Goal: Task Accomplishment & Management: Manage account settings

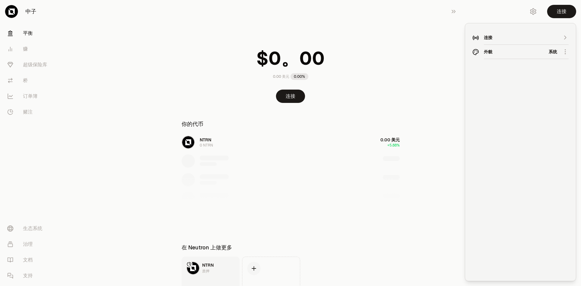
click at [510, 77] on div "连接 外貌 系统" at bounding box center [520, 152] width 96 height 243
click at [554, 40] on div "连接" at bounding box center [520, 37] width 73 height 6
click at [513, 99] on font "连接 Solana 钱包" at bounding box center [520, 99] width 37 height 6
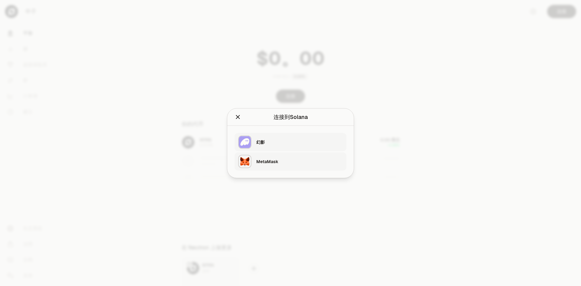
click at [263, 142] on font "幻影" at bounding box center [260, 141] width 8 height 5
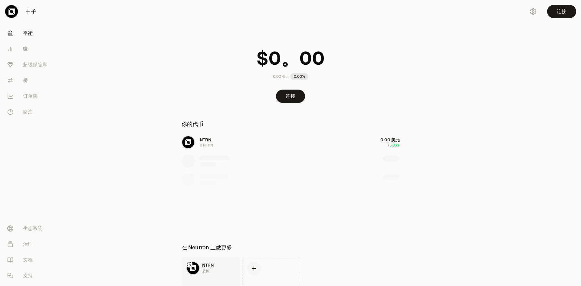
click at [410, 39] on main "0.00 美元 0.00% 连接 你的代币 NTRN 0 NTRN 0.00 美元 +5.88% 在 Neutron 上做更多 NTRN 质押 0.00 美元…" at bounding box center [324, 164] width 513 height 329
click at [565, 12] on font "连接" at bounding box center [562, 11] width 10 height 6
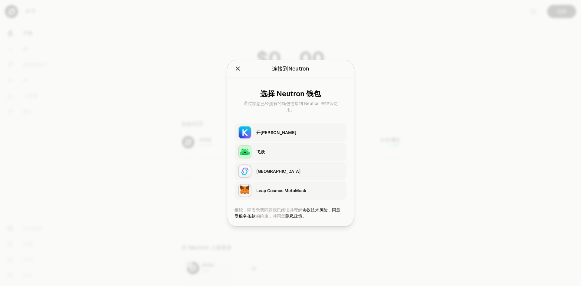
click at [238, 68] on icon "关闭" at bounding box center [238, 69] width 4 height 4
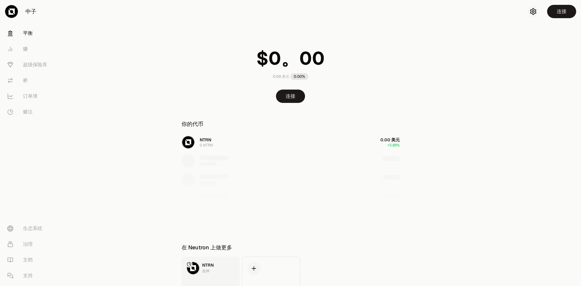
click at [534, 10] on icon "button" at bounding box center [533, 11] width 7 height 7
click at [515, 38] on div "连接" at bounding box center [520, 37] width 73 height 6
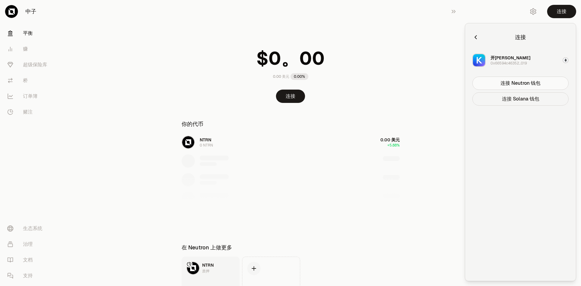
click at [519, 100] on font "连接 Solana 钱包" at bounding box center [520, 99] width 37 height 6
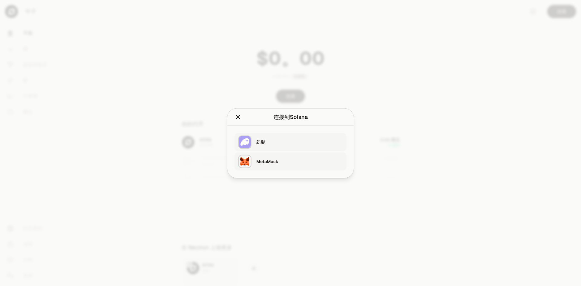
click at [266, 143] on div "幻影" at bounding box center [299, 142] width 87 height 6
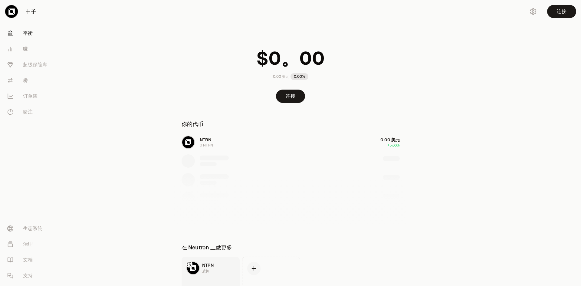
click at [421, 37] on main "0.00 美元 0.00% 连接 你的代币 NTRN 0 NTRN 0.00 美元 +5.88% 在 Neutron 上做更多 NTRN 质押 0.00 美元…" at bounding box center [324, 164] width 513 height 329
click at [533, 11] on icon "button" at bounding box center [533, 11] width 7 height 7
click at [506, 37] on div "连接" at bounding box center [520, 37] width 73 height 6
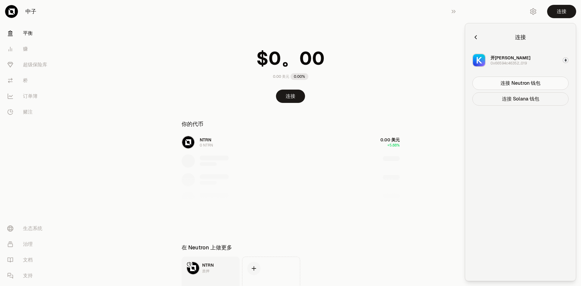
click at [501, 100] on button "连接 Solana 钱包" at bounding box center [520, 98] width 96 height 13
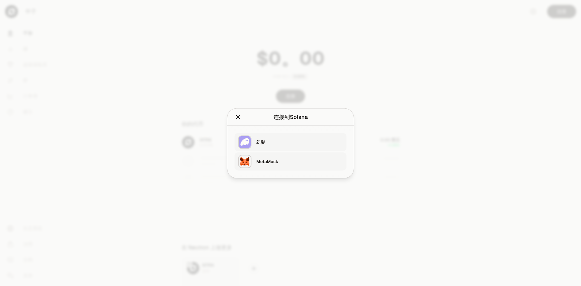
click at [259, 141] on font "幻影" at bounding box center [260, 141] width 8 height 5
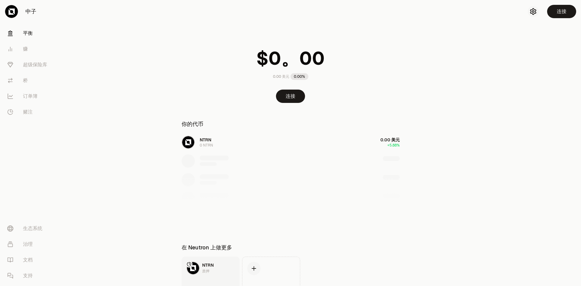
click at [534, 11] on icon "button" at bounding box center [533, 11] width 2 height 2
click at [517, 37] on div "连接" at bounding box center [520, 37] width 73 height 6
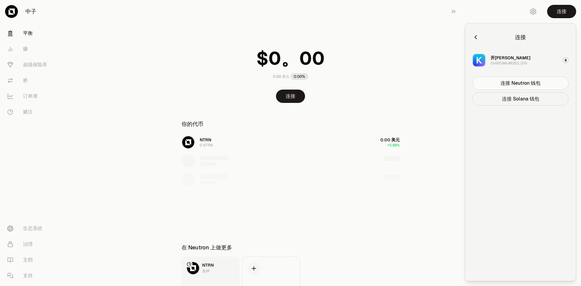
click at [519, 99] on font "连接 Solana 钱包" at bounding box center [520, 99] width 37 height 6
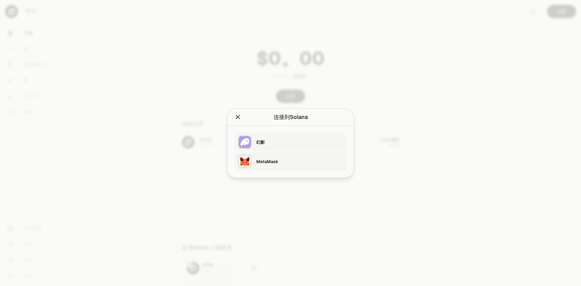
click at [242, 142] on img "button" at bounding box center [244, 141] width 13 height 13
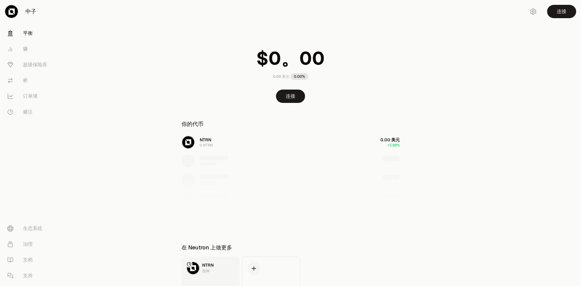
click at [453, 50] on main "0.00 美元 0.00% 连接 你的代币 NTRN 0 NTRN 0.00 美元 +5.88% 在 Neutron 上做更多 NTRN 质押 0.00 美元…" at bounding box center [324, 164] width 513 height 329
click at [533, 11] on icon "button" at bounding box center [533, 11] width 7 height 7
click at [501, 38] on div "连接" at bounding box center [520, 37] width 73 height 6
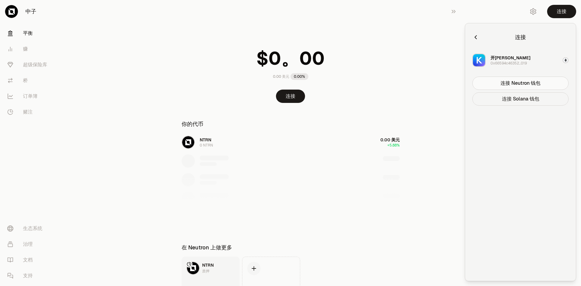
click at [512, 95] on button "连接 Solana 钱包" at bounding box center [520, 98] width 96 height 13
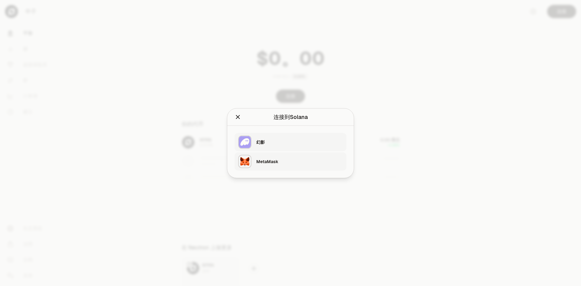
click at [264, 141] on font "幻影" at bounding box center [260, 141] width 8 height 5
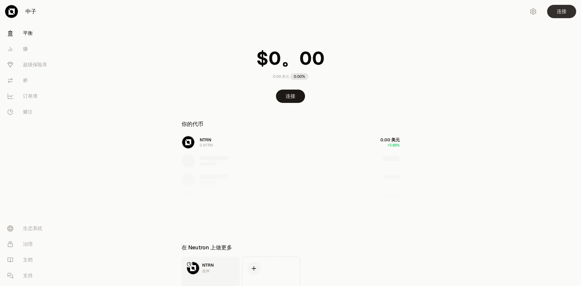
click at [563, 10] on font "连接" at bounding box center [562, 11] width 10 height 6
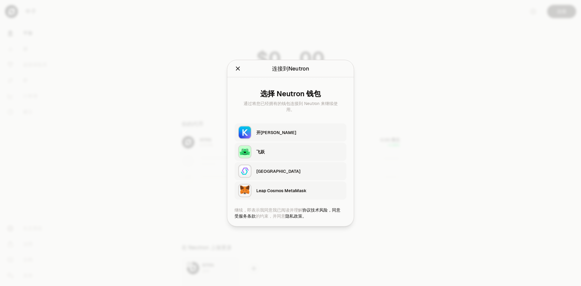
click at [274, 189] on font "Leap Cosmos MetaMask" at bounding box center [281, 190] width 50 height 5
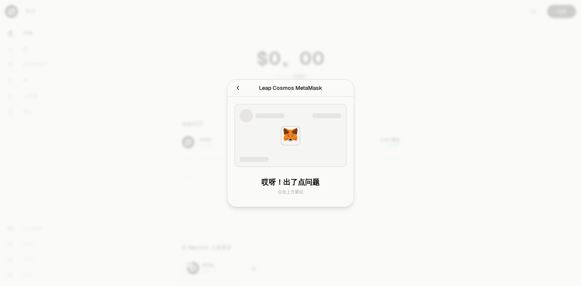
click at [278, 143] on div at bounding box center [290, 135] width 112 height 63
click at [294, 125] on div at bounding box center [290, 135] width 23 height 23
click at [293, 141] on img at bounding box center [290, 135] width 19 height 19
click at [294, 133] on img at bounding box center [290, 135] width 19 height 19
click at [288, 143] on img at bounding box center [290, 135] width 19 height 19
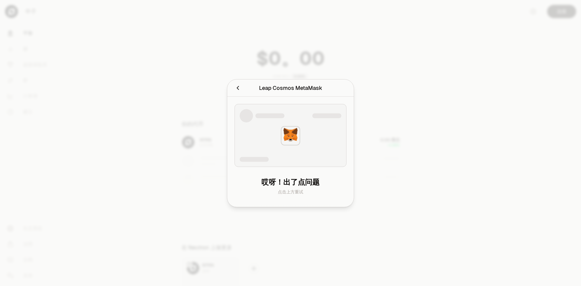
click at [298, 159] on div at bounding box center [290, 135] width 112 height 63
click at [262, 149] on div at bounding box center [290, 135] width 112 height 63
click at [303, 124] on div at bounding box center [290, 135] width 112 height 63
drag, startPoint x: 316, startPoint y: 126, endPoint x: 306, endPoint y: 124, distance: 10.3
click at [315, 126] on div at bounding box center [290, 135] width 112 height 63
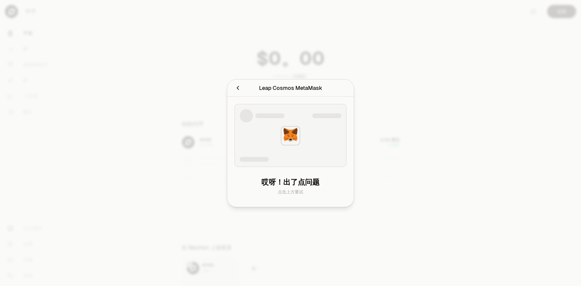
click at [237, 90] on icon "取消" at bounding box center [237, 87] width 7 height 7
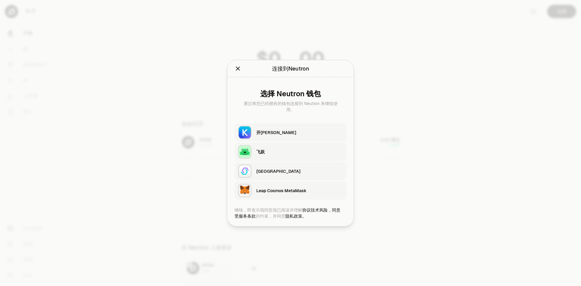
click at [276, 192] on font "Leap Cosmos MetaMask" at bounding box center [281, 190] width 50 height 5
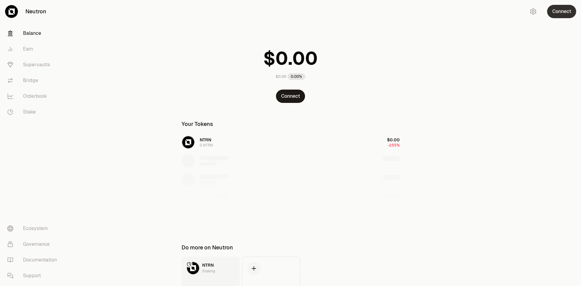
click at [558, 13] on button "Connect" at bounding box center [561, 11] width 29 height 13
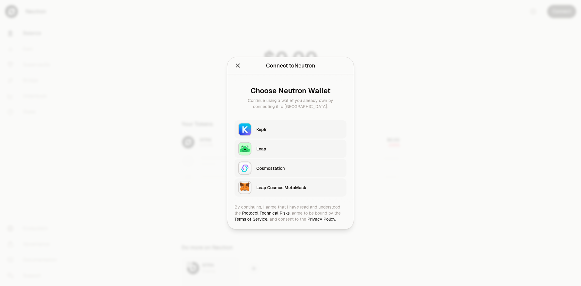
click at [282, 190] on div "Leap Cosmos MetaMask" at bounding box center [299, 187] width 87 height 9
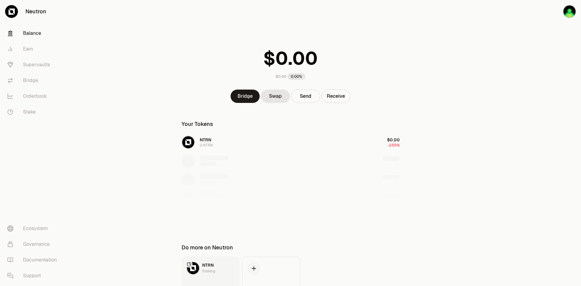
click at [480, 31] on main "$0.00 0.00% Bridge Swap Send Receive Your Tokens NTRN 0 NTRN $0.00 -2.55% Do mo…" at bounding box center [324, 164] width 513 height 329
click at [571, 12] on img "button" at bounding box center [569, 11] width 13 height 13
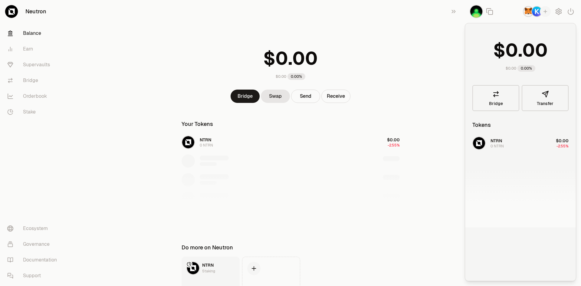
click at [546, 12] on icon "button" at bounding box center [545, 11] width 5 height 5
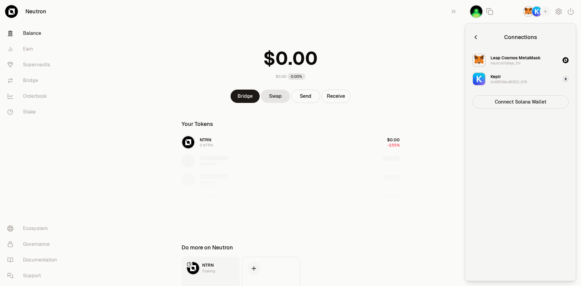
click at [508, 102] on button "Connect Solana Wallet" at bounding box center [520, 101] width 96 height 13
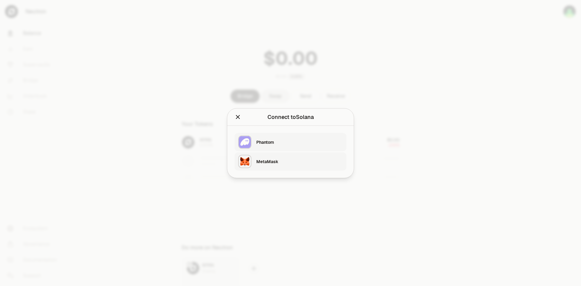
click at [267, 141] on div "Phantom" at bounding box center [299, 142] width 87 height 6
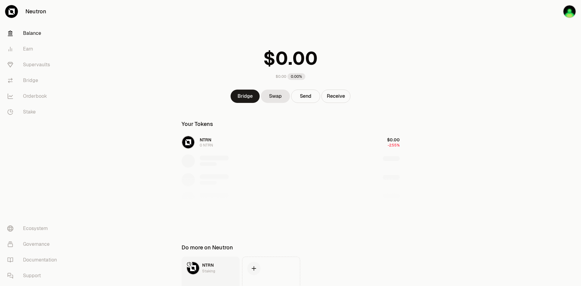
drag, startPoint x: 428, startPoint y: 42, endPoint x: 514, endPoint y: 19, distance: 89.2
click at [430, 41] on main "$0.00 0.00% Bridge Swap Send Receive Your Tokens NTRN 0 NTRN $0.00 -2.55% Do mo…" at bounding box center [324, 164] width 513 height 329
click at [571, 15] on img "button" at bounding box center [569, 11] width 13 height 13
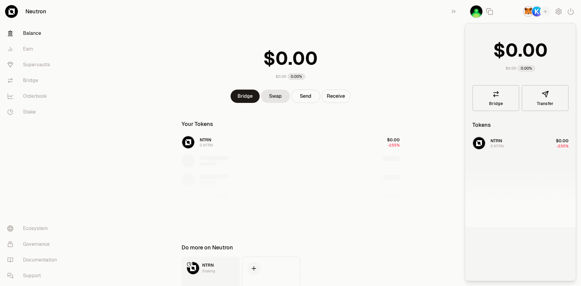
click at [528, 11] on img "button" at bounding box center [528, 11] width 11 height 11
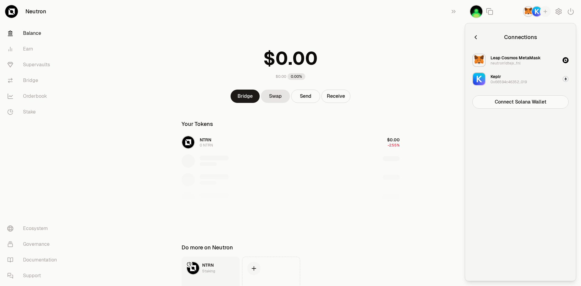
click at [510, 61] on div "neutron1dtejx...fnl" at bounding box center [505, 63] width 30 height 5
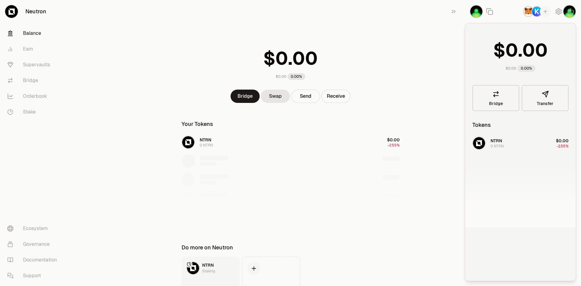
click at [384, 46] on div "$0.00 0.00%" at bounding box center [290, 62] width 233 height 47
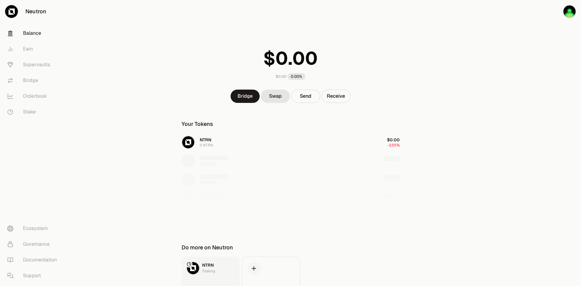
click at [375, 47] on div "$0.00 0.00%" at bounding box center [290, 62] width 233 height 47
click at [415, 22] on main "$0.00 0.00% Bridge Swap Send Receive Your Tokens NTRN 0 NTRN $0.00 -2.55% Do mo…" at bounding box center [324, 164] width 513 height 329
click at [460, 20] on main "$0.00 0.00% Bridge Swap Send Receive Your Tokens NTRN 0 NTRN $0.00 -2.55% Do mo…" at bounding box center [324, 164] width 513 height 329
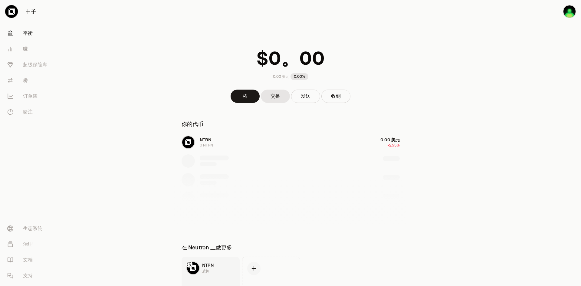
click at [474, 27] on main "0.00 美元 0.00% 桥 交换 发送 收到 你的代币 NTRN 0 NTRN 0.00 美元 -2.55% 在 Neutron 上做更多 NTRN 质押…" at bounding box center [324, 164] width 513 height 329
click at [454, 24] on main "0.00 美元 0.00% 桥 交换 发送 收到 你的代币 NTRN 0 NTRN 0.00 美元 -2.55% 在 Neutron 上做更多 NTRN 质押…" at bounding box center [324, 164] width 513 height 329
click at [333, 98] on font "收到" at bounding box center [336, 96] width 10 height 6
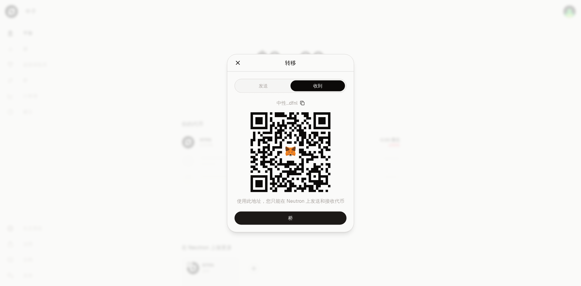
click at [237, 64] on icon "关闭" at bounding box center [238, 63] width 4 height 4
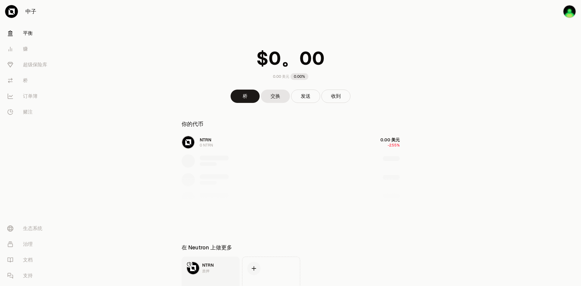
drag, startPoint x: 441, startPoint y: 68, endPoint x: 448, endPoint y: 65, distance: 7.6
click at [441, 67] on main "0.00 美元 0.00% 桥 交换 发送 收到 你的代币 NTRN 0 NTRN 0.00 美元 -2.55% 在 Neutron 上做更多 NTRN 质押…" at bounding box center [324, 164] width 513 height 329
click at [571, 11] on img "button" at bounding box center [569, 11] width 13 height 13
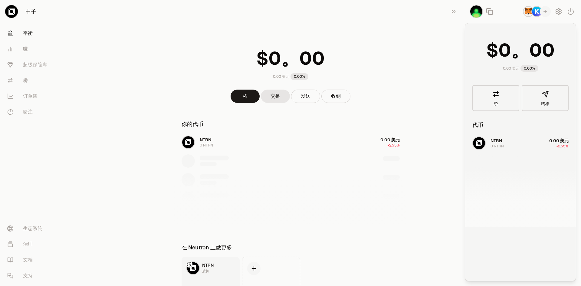
click at [527, 11] on img "button" at bounding box center [528, 11] width 11 height 11
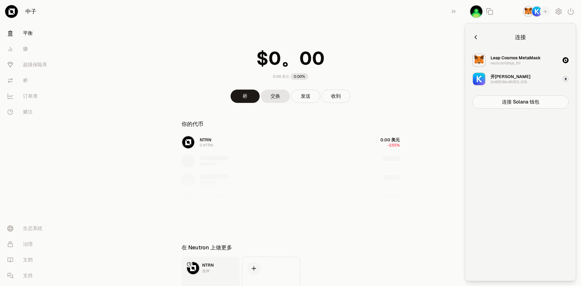
click at [567, 60] on div "button" at bounding box center [565, 60] width 6 height 6
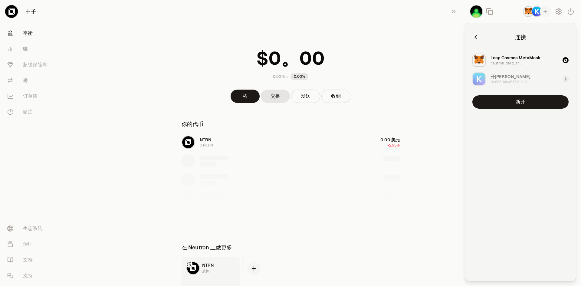
click at [567, 60] on div "button" at bounding box center [565, 60] width 6 height 6
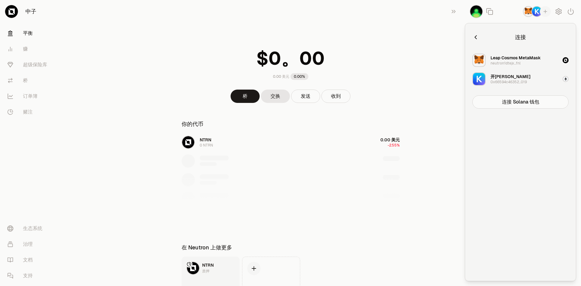
click at [506, 58] on font "Leap Cosmos MetaMask" at bounding box center [515, 57] width 50 height 5
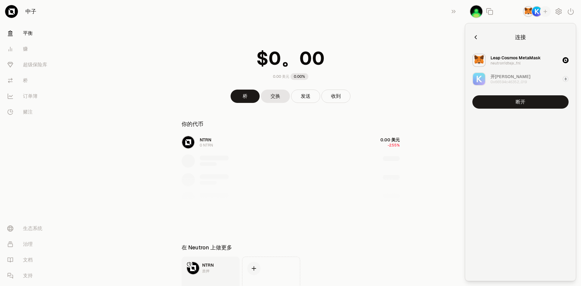
click at [477, 38] on icon "button" at bounding box center [475, 37] width 7 height 7
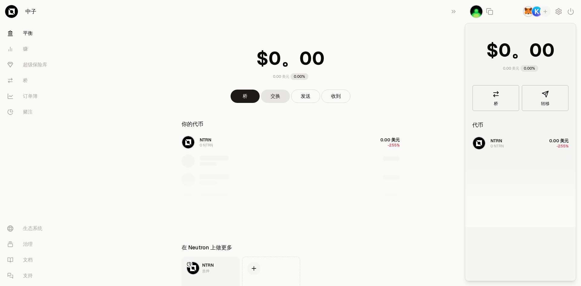
click at [421, 41] on main "0.00 美元 0.00% 桥 交换 发送 收到 你的代币 NTRN 0 NTRN 0.00 美元 -2.55% 在 Neutron 上做更多 NTRN 质押…" at bounding box center [324, 164] width 513 height 329
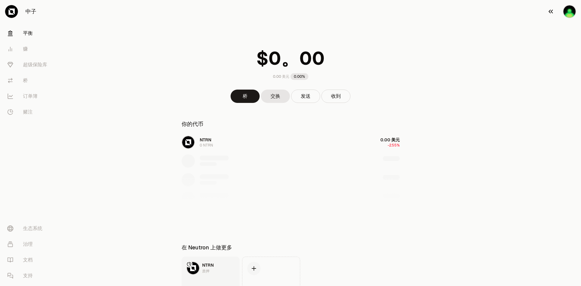
click at [569, 13] on img "button" at bounding box center [569, 11] width 13 height 13
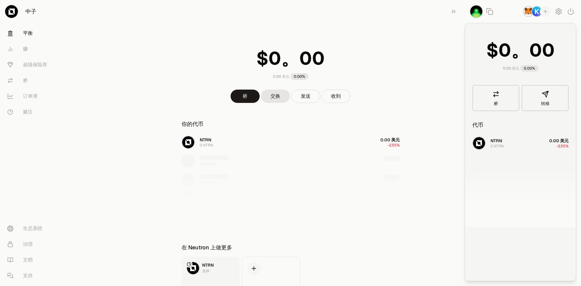
click at [529, 13] on img "button" at bounding box center [528, 11] width 11 height 11
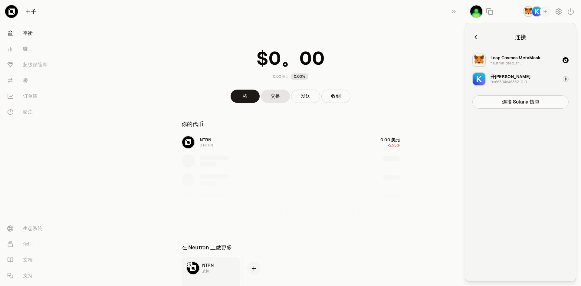
click at [477, 60] on img "button" at bounding box center [478, 60] width 13 height 13
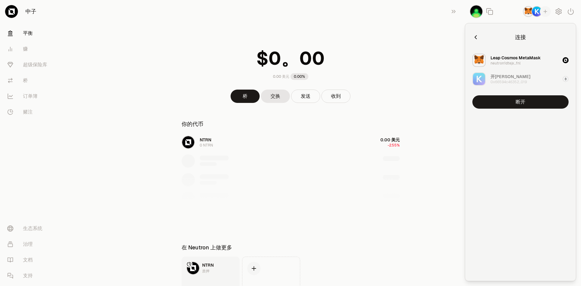
click at [477, 60] on img "button" at bounding box center [478, 60] width 13 height 13
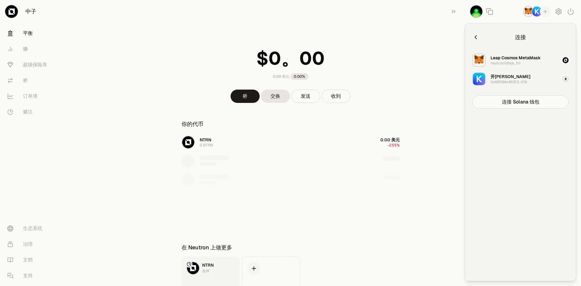
click at [508, 59] on font "Leap Cosmos MetaMask" at bounding box center [515, 57] width 50 height 5
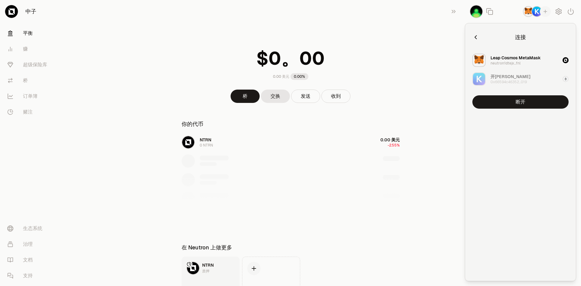
click at [384, 47] on div "0.00 美元 0.00%" at bounding box center [290, 62] width 233 height 47
